Goal: Task Accomplishment & Management: Use online tool/utility

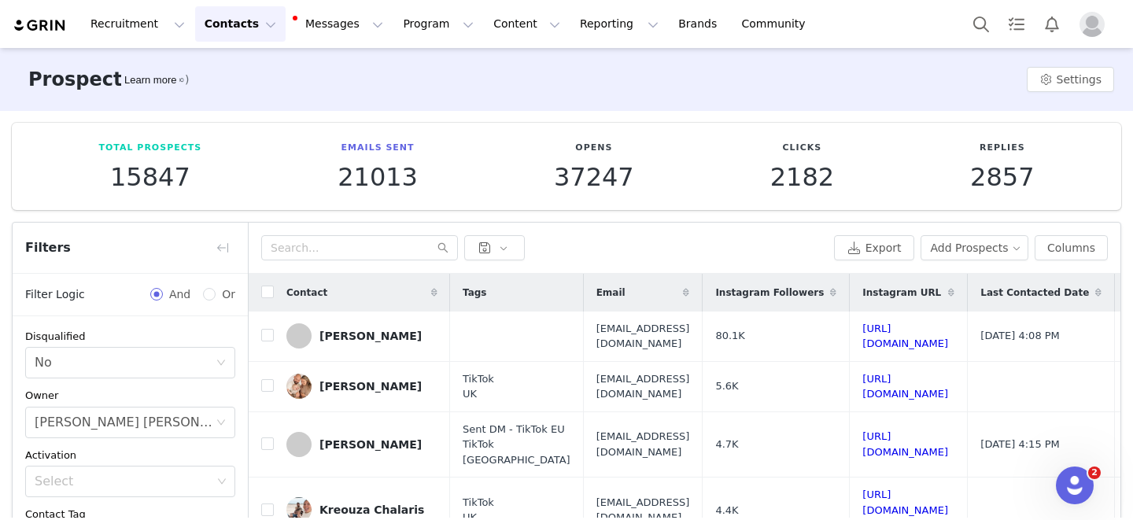
scroll to position [355, 0]
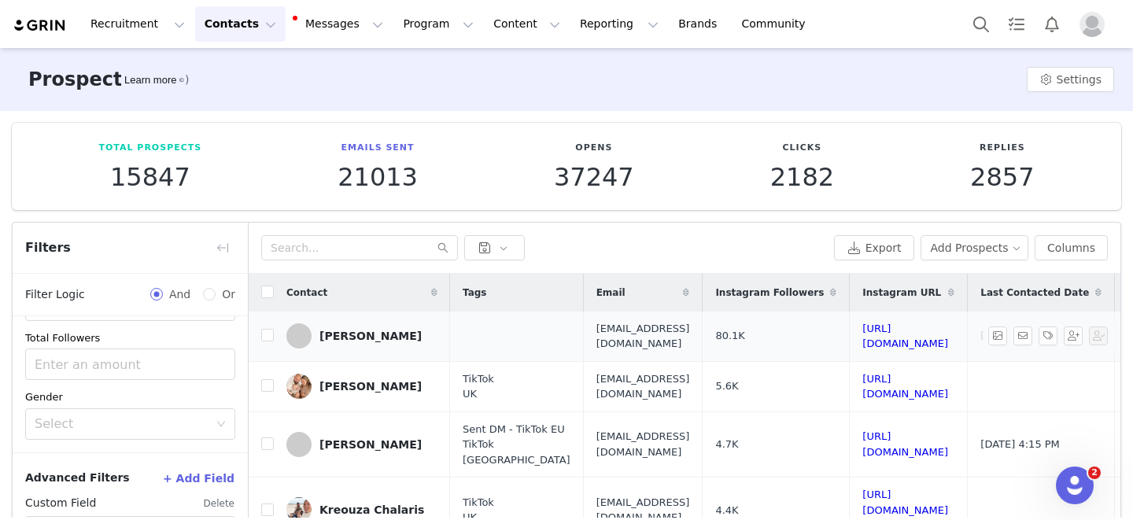
click at [703, 339] on td "The_ouchie_fixer@hotmail.com" at bounding box center [643, 337] width 120 height 50
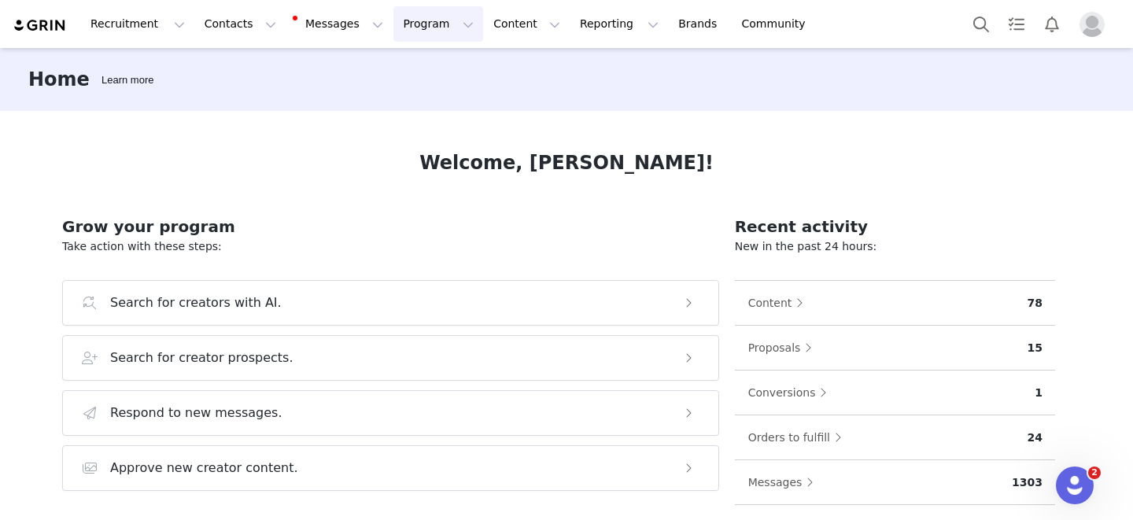
click at [394, 28] on button "Program Program" at bounding box center [439, 23] width 90 height 35
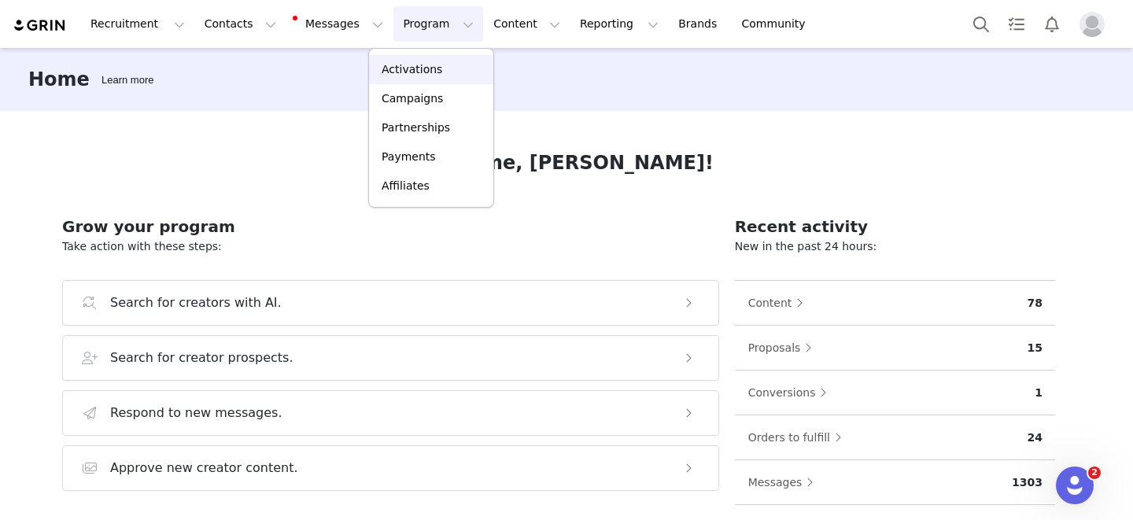
click at [392, 82] on link "Activations" at bounding box center [431, 69] width 124 height 29
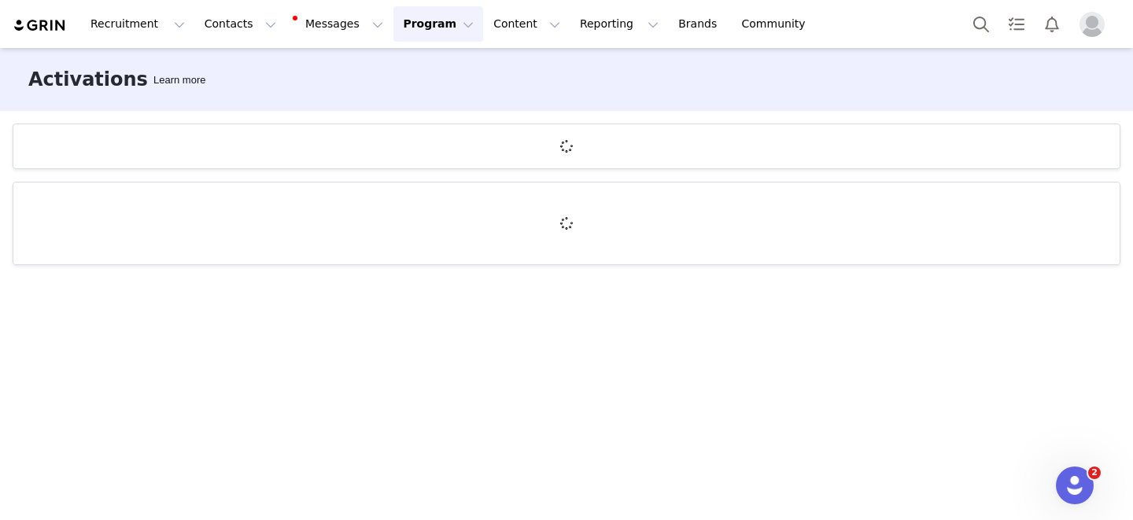
click at [405, 29] on button "Program Program" at bounding box center [439, 23] width 90 height 35
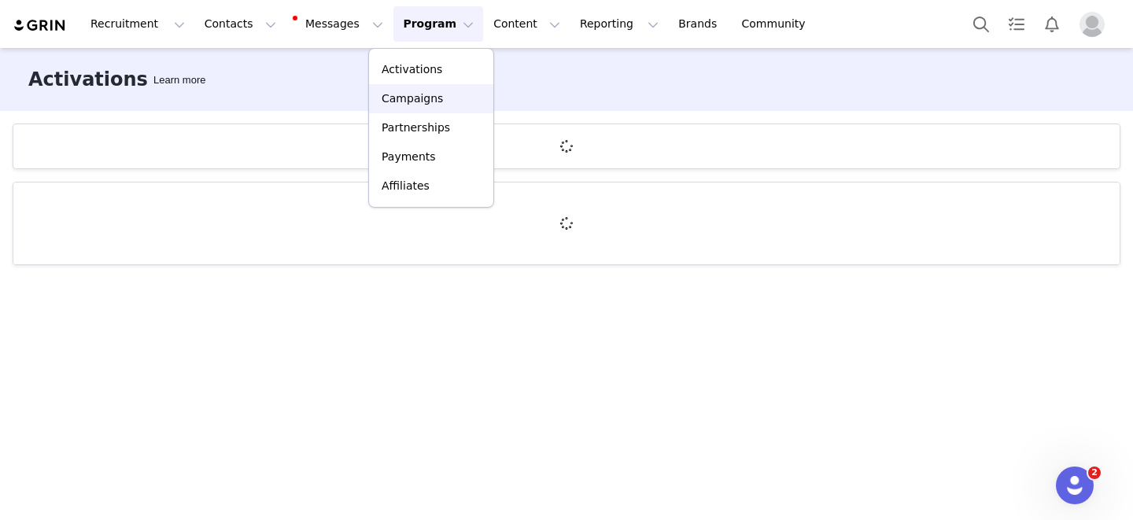
click at [412, 94] on p "Campaigns" at bounding box center [412, 99] width 61 height 17
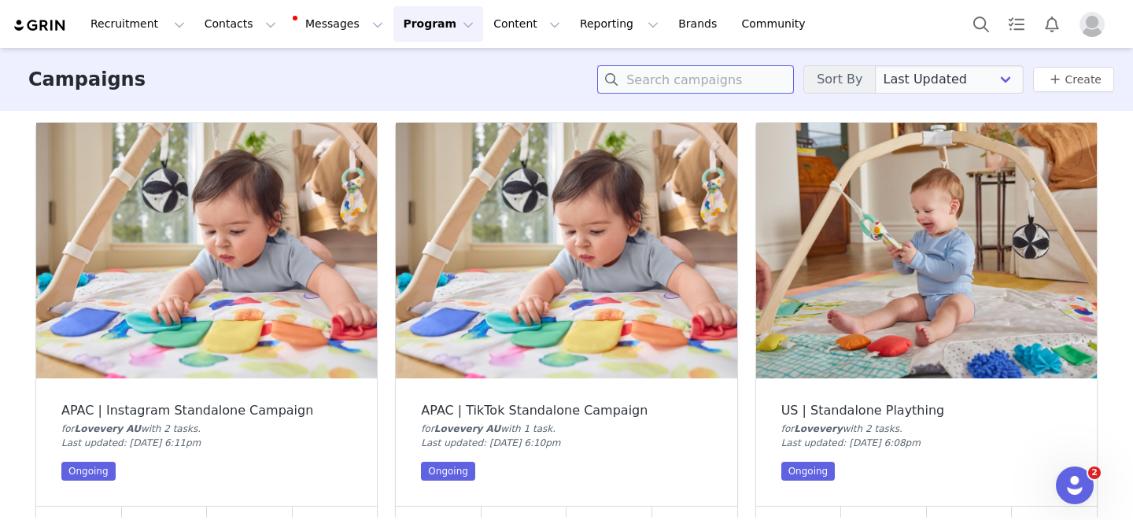
click at [730, 84] on input at bounding box center [695, 79] width 197 height 28
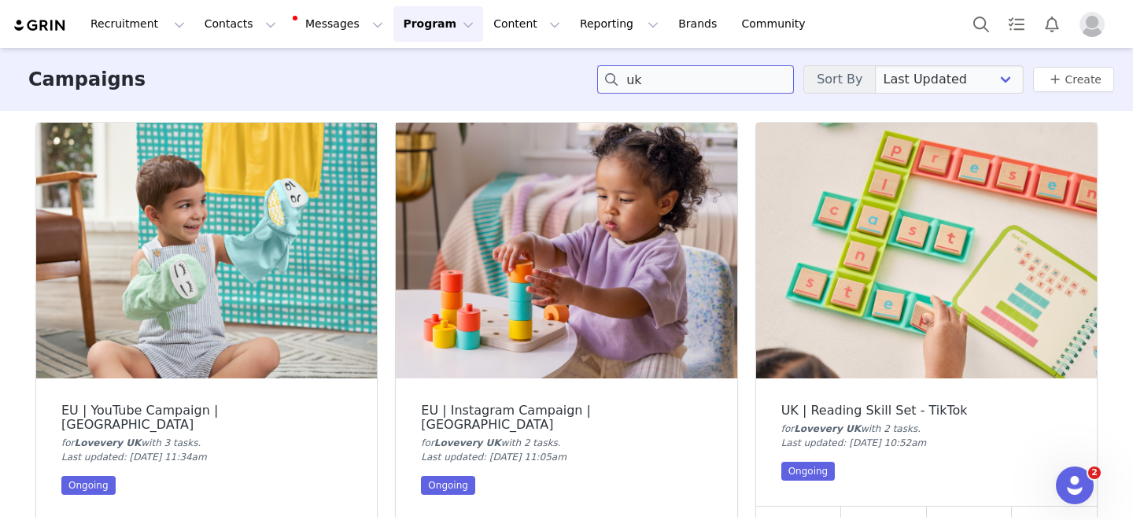
type input "uk"
click at [609, 224] on img at bounding box center [566, 251] width 341 height 256
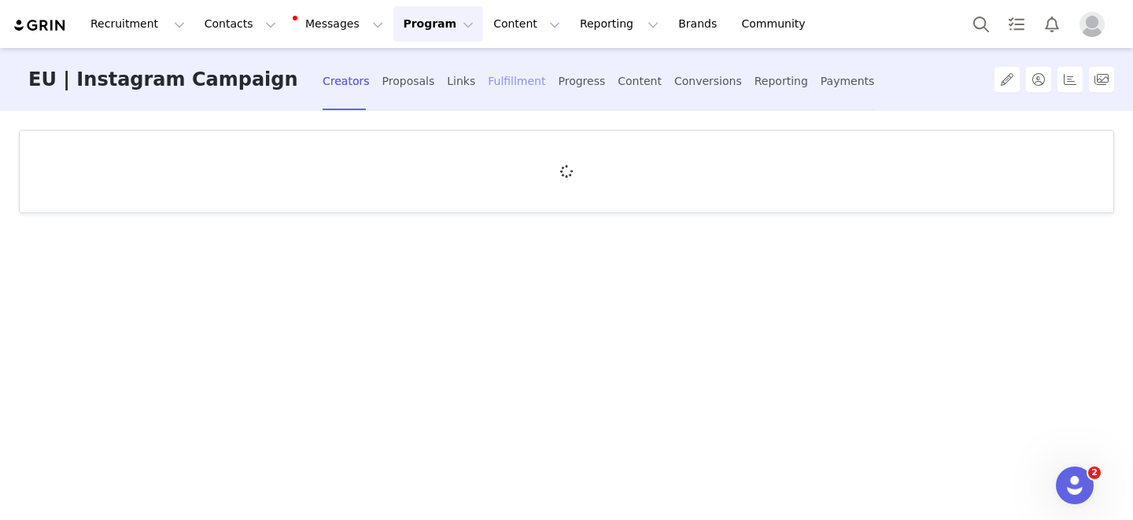
click at [488, 75] on div "Fulfillment" at bounding box center [516, 82] width 57 height 42
click at [384, 79] on div "Proposals" at bounding box center [409, 82] width 53 height 42
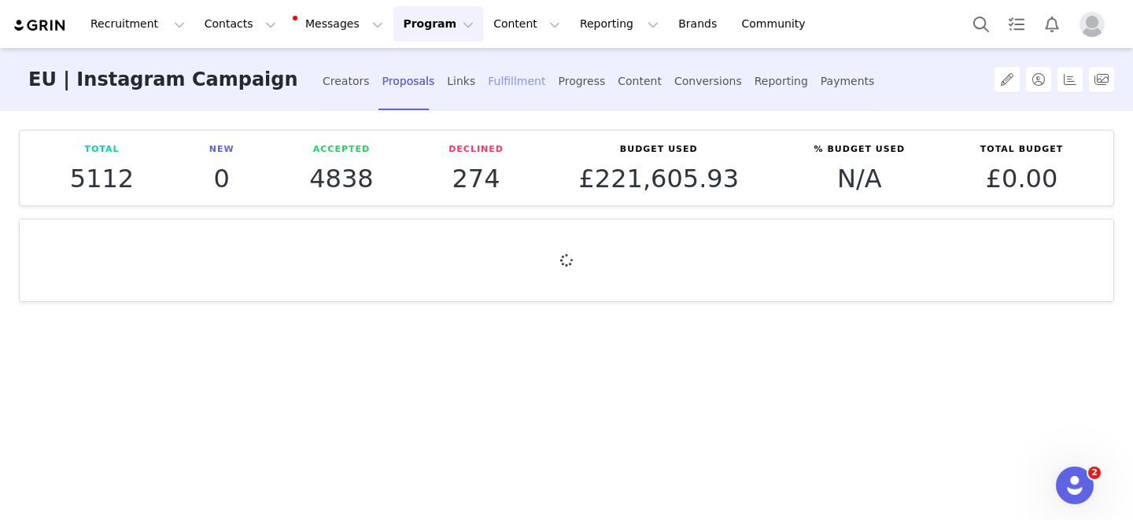
click at [492, 85] on div "Fulfillment" at bounding box center [516, 82] width 57 height 42
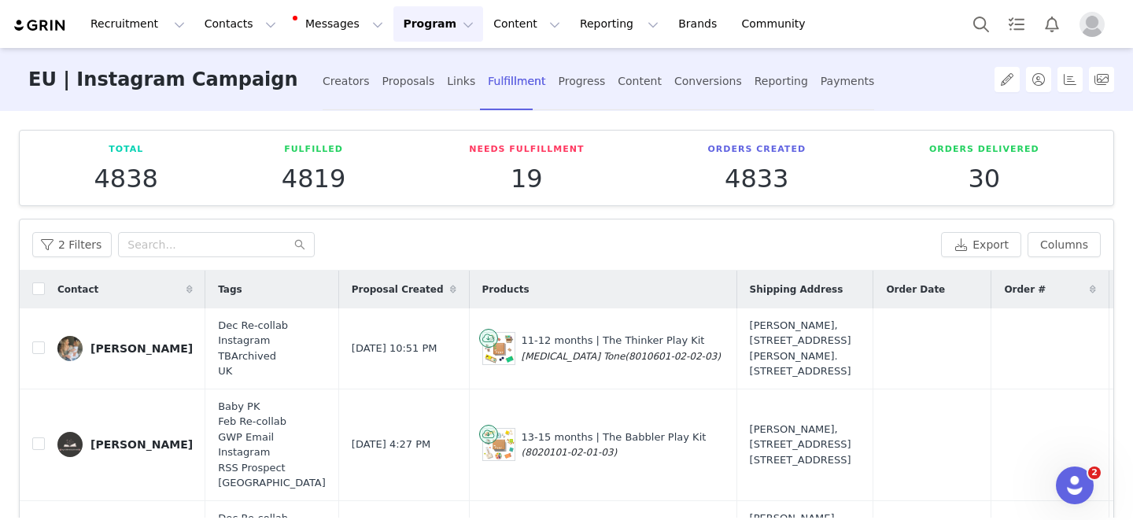
click at [423, 30] on button "Program Program" at bounding box center [439, 23] width 90 height 35
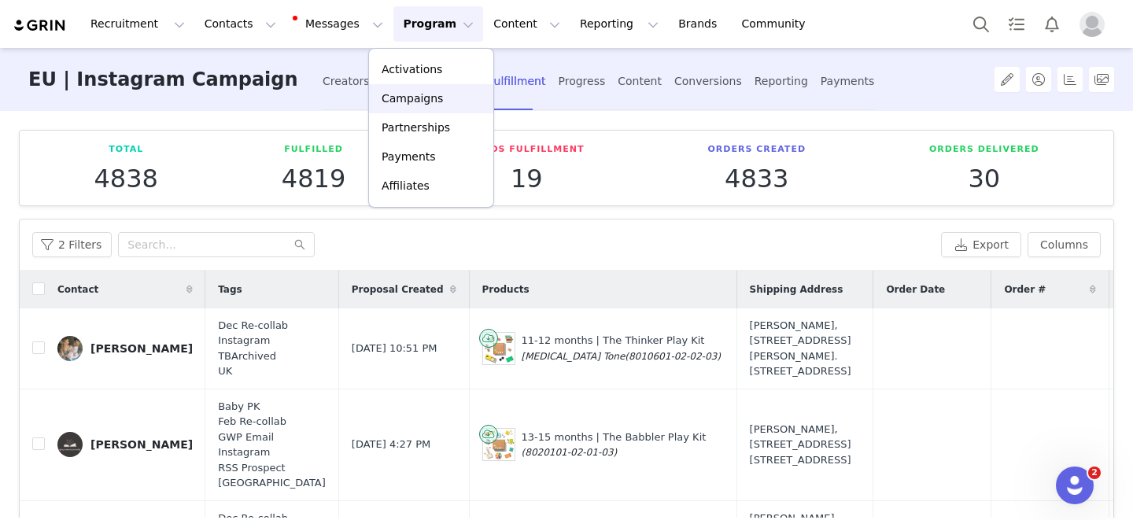
click at [419, 102] on p "Campaigns" at bounding box center [412, 99] width 61 height 17
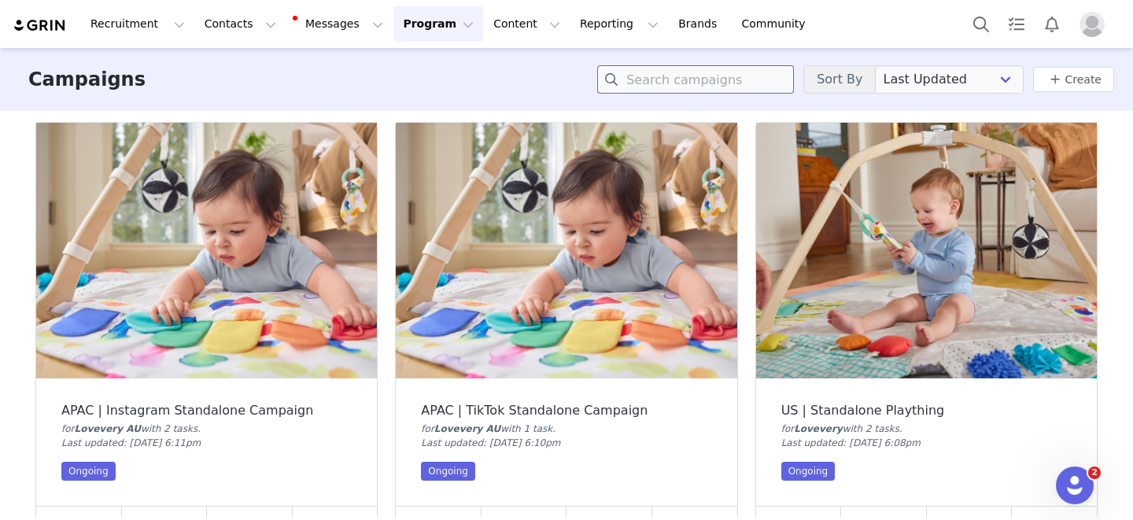
click at [680, 81] on input at bounding box center [695, 79] width 197 height 28
type input "i"
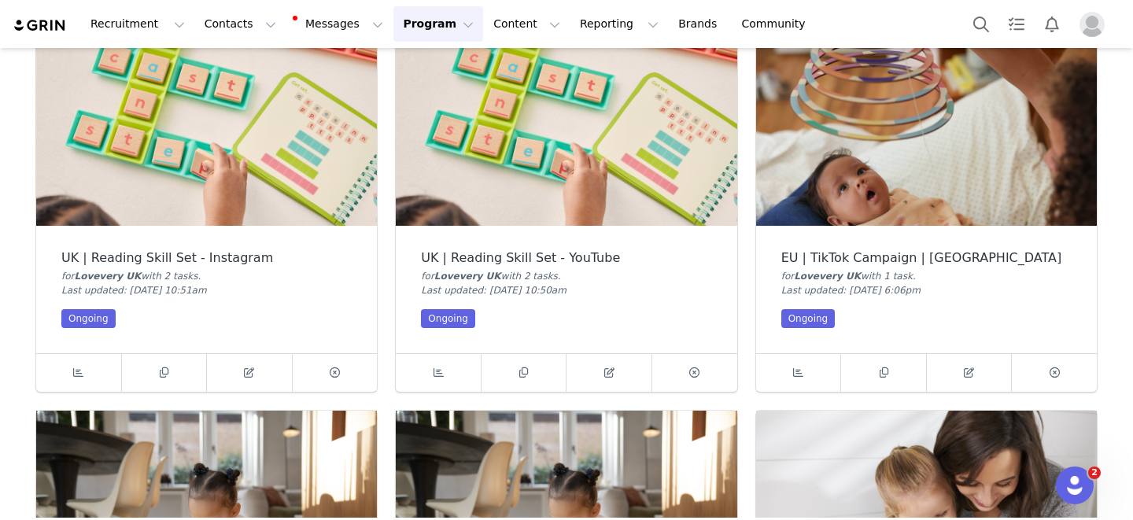
scroll to position [627, 0]
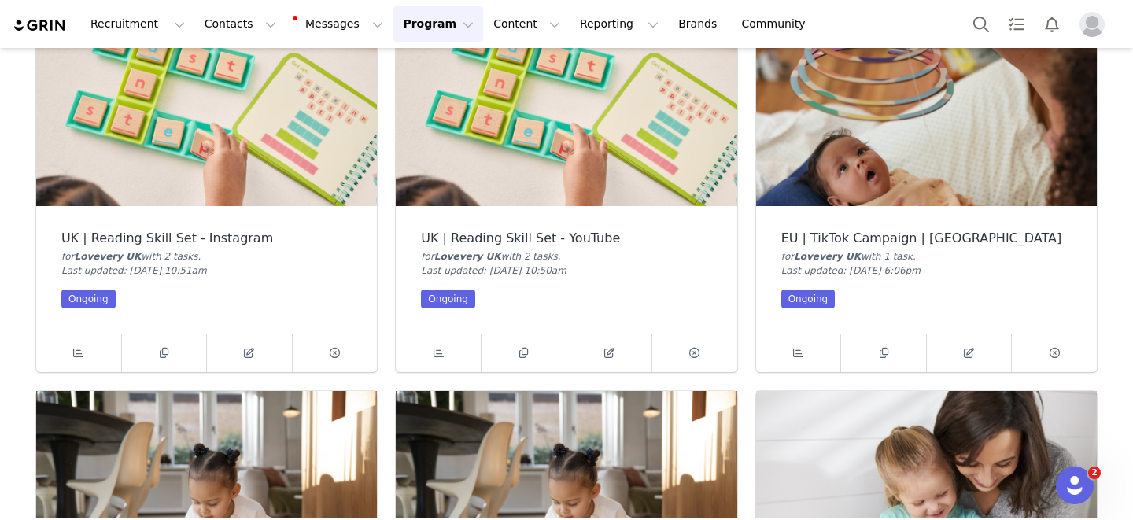
type input "uk"
click at [822, 147] on img at bounding box center [926, 78] width 341 height 256
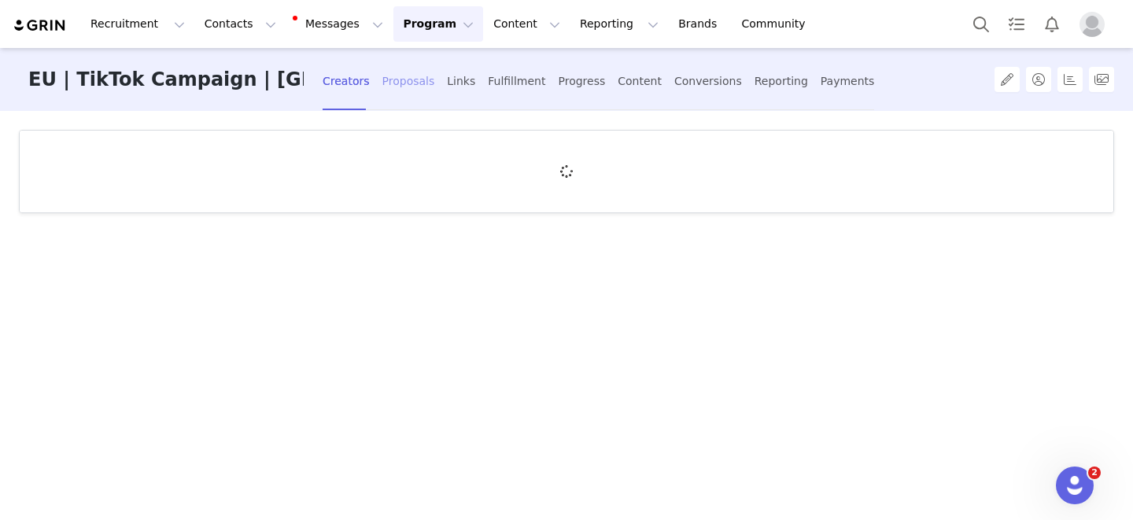
click at [383, 77] on div "Proposals" at bounding box center [409, 82] width 53 height 42
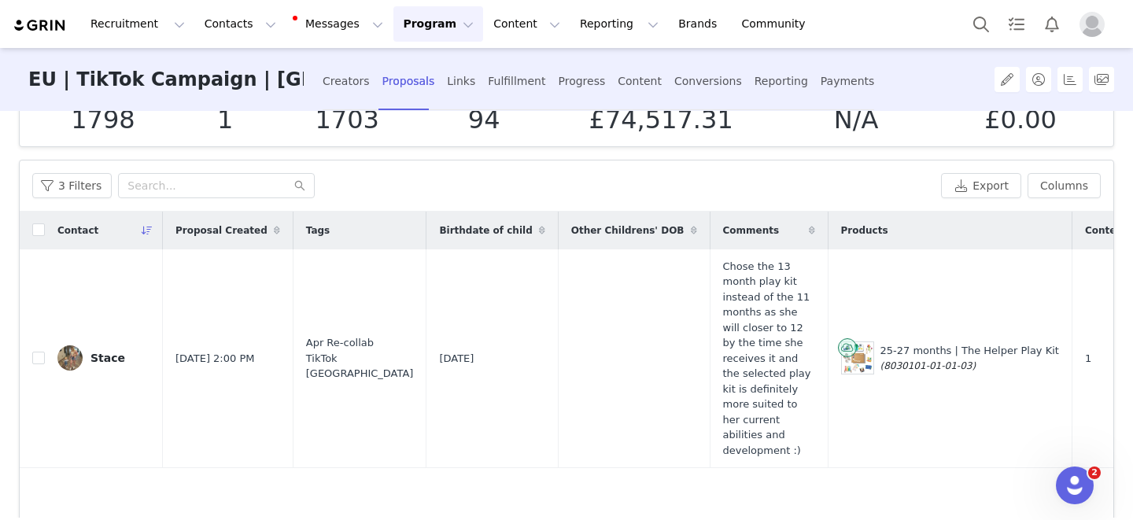
scroll to position [191, 0]
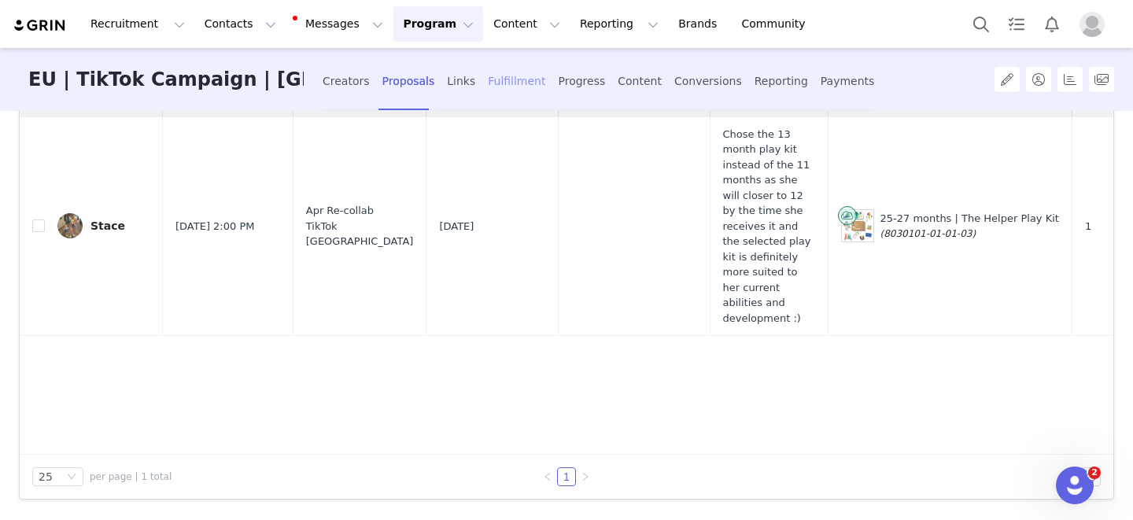
click at [488, 78] on div "Fulfillment" at bounding box center [516, 82] width 57 height 42
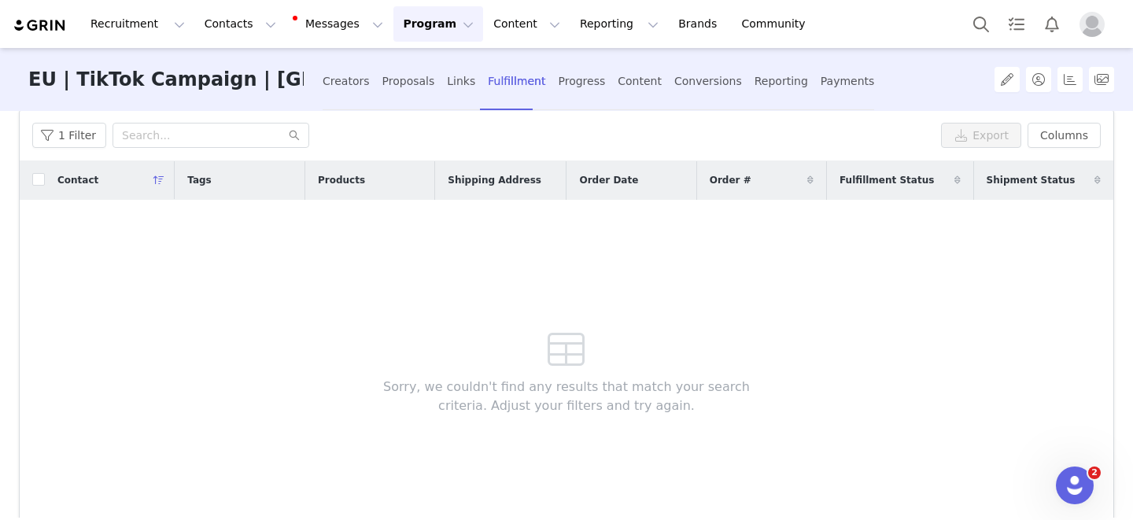
scroll to position [171, 0]
